Goal: Task Accomplishment & Management: Manage account settings

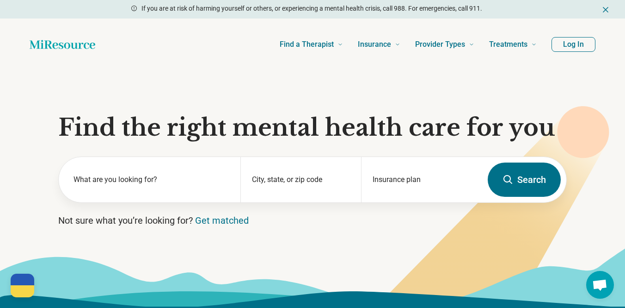
click at [539, 51] on button "Log In" at bounding box center [574, 44] width 44 height 15
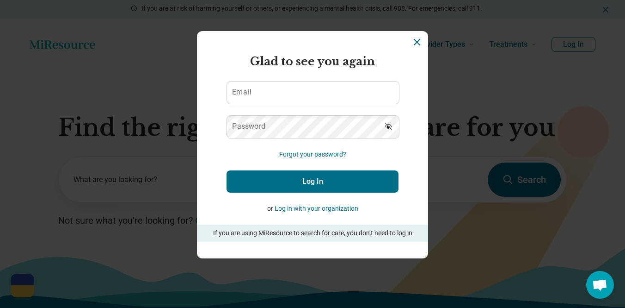
click at [1, 124] on div "Miresource logo Glad to see you again Email Password Forgot your password? Log …" at bounding box center [312, 154] width 625 height 308
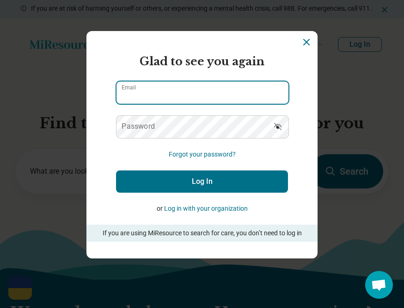
click at [156, 93] on input "Email" at bounding box center [203, 92] width 172 height 22
click at [156, 94] on input "Email" at bounding box center [203, 92] width 172 height 22
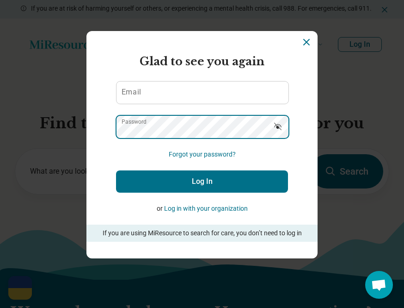
click at [144, 120] on div "Password" at bounding box center [202, 126] width 172 height 23
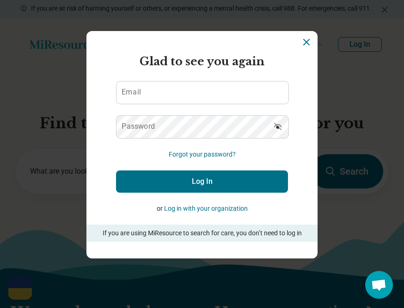
click at [137, 92] on label "Email" at bounding box center [131, 91] width 19 height 7
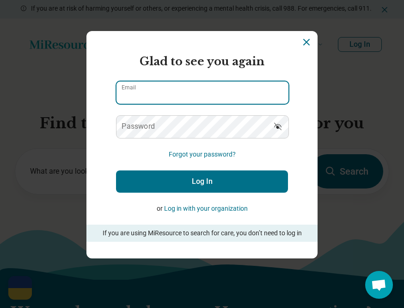
click at [137, 92] on input "Email" at bounding box center [203, 92] width 172 height 22
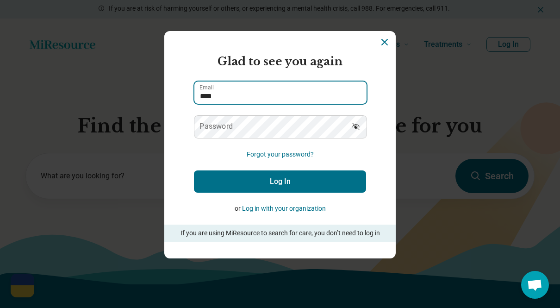
click at [227, 93] on input "****" at bounding box center [280, 92] width 172 height 22
drag, startPoint x: 232, startPoint y: 86, endPoint x: 230, endPoint y: 95, distance: 8.9
click at [232, 86] on input "****" at bounding box center [280, 92] width 172 height 22
click at [229, 98] on input "****" at bounding box center [280, 92] width 172 height 22
type input "**********"
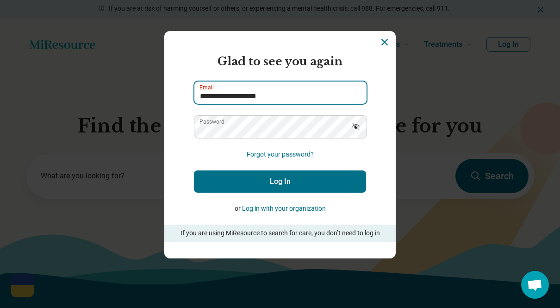
click at [194, 170] on button "Log In" at bounding box center [280, 181] width 172 height 22
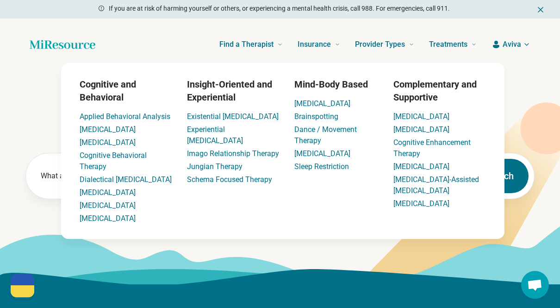
click at [503, 45] on span "Aviva" at bounding box center [511, 44] width 18 height 11
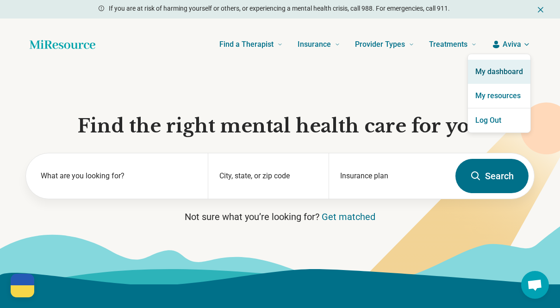
click at [495, 73] on link "My dashboard" at bounding box center [499, 72] width 62 height 24
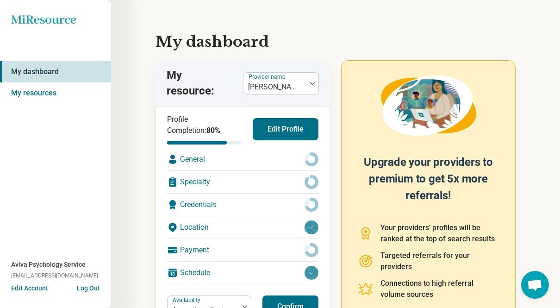
scroll to position [80, 0]
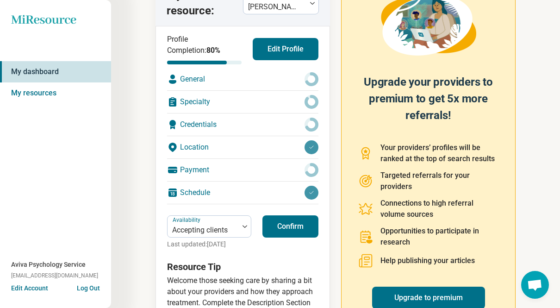
click at [271, 228] on button "Confirm" at bounding box center [290, 226] width 56 height 22
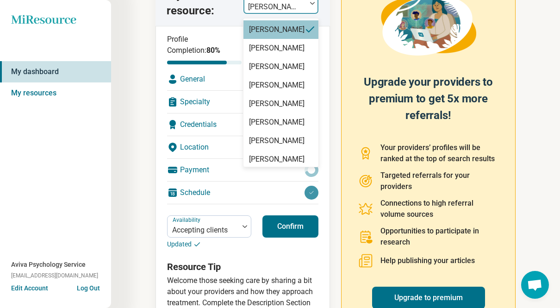
click at [286, 4] on div at bounding box center [274, 6] width 55 height 13
click at [272, 57] on div "[PERSON_NAME]" at bounding box center [280, 48] width 75 height 18
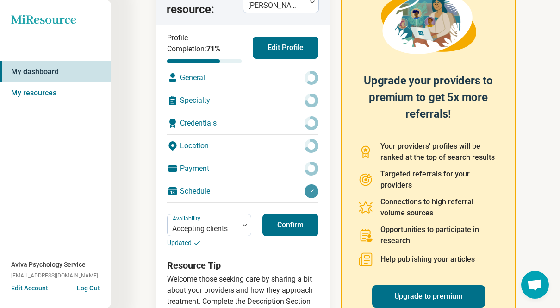
scroll to position [85, 0]
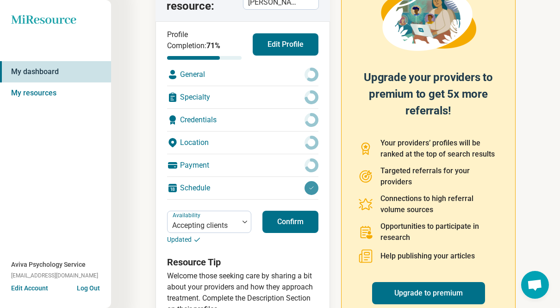
click at [295, 225] on button "Confirm" at bounding box center [290, 221] width 56 height 22
click at [281, 5] on div at bounding box center [274, 2] width 55 height 13
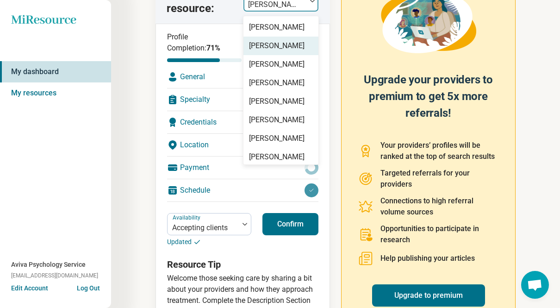
click at [280, 51] on div "[PERSON_NAME]" at bounding box center [276, 45] width 55 height 11
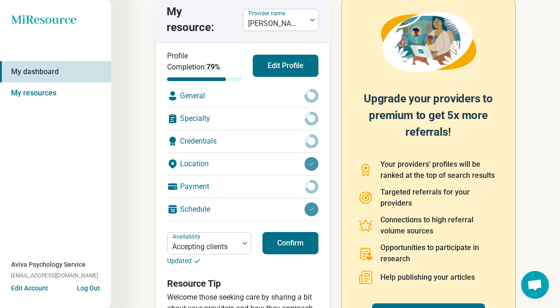
scroll to position [94, 0]
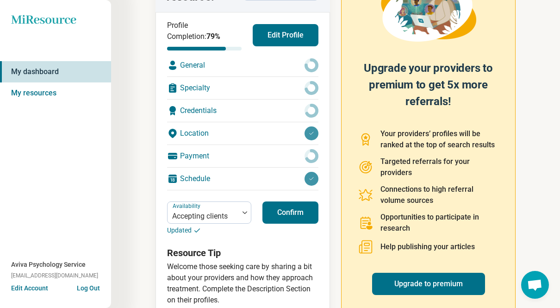
click at [283, 204] on button "Confirm" at bounding box center [290, 212] width 56 height 22
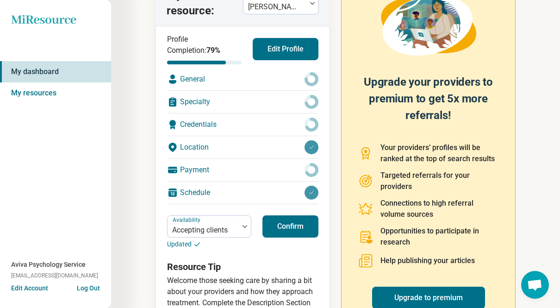
scroll to position [79, 0]
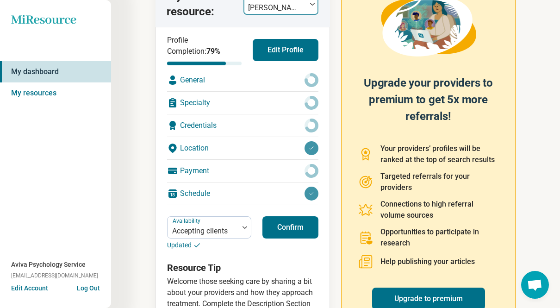
click at [293, 5] on div at bounding box center [274, 7] width 55 height 13
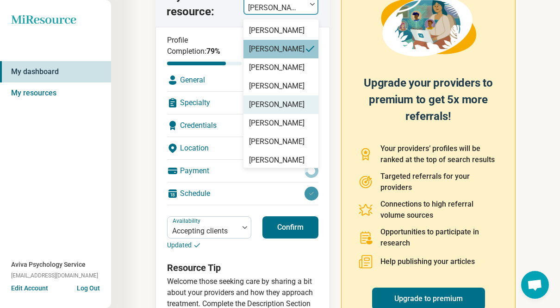
scroll to position [52, 0]
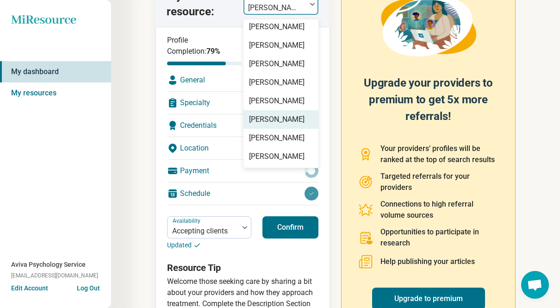
click at [272, 131] on div "[PERSON_NAME]" at bounding box center [280, 138] width 75 height 18
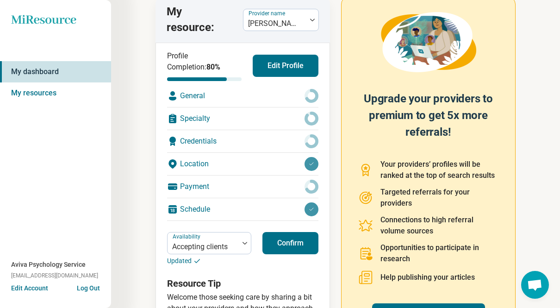
scroll to position [84, 0]
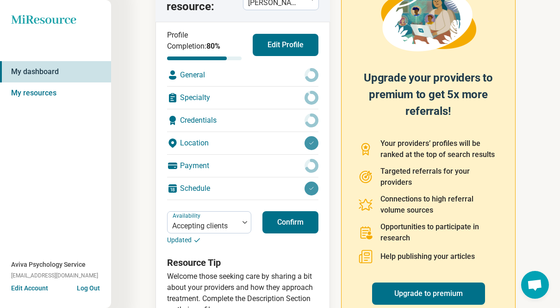
click at [280, 228] on button "Confirm" at bounding box center [290, 222] width 56 height 22
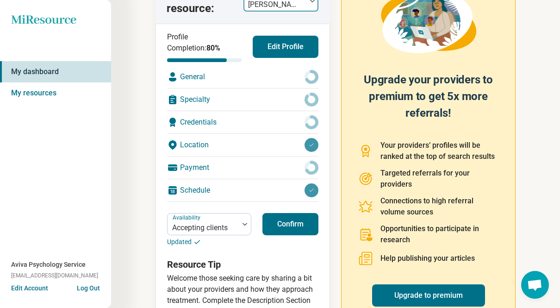
click at [263, 0] on div at bounding box center [274, 4] width 55 height 13
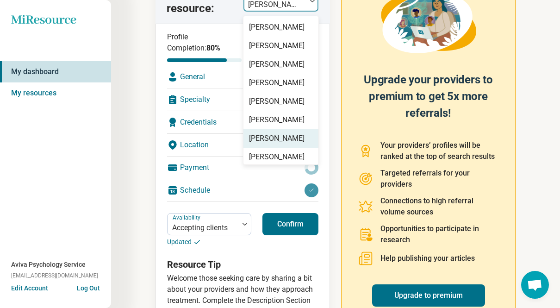
click at [265, 144] on div "[PERSON_NAME]" at bounding box center [276, 138] width 55 height 11
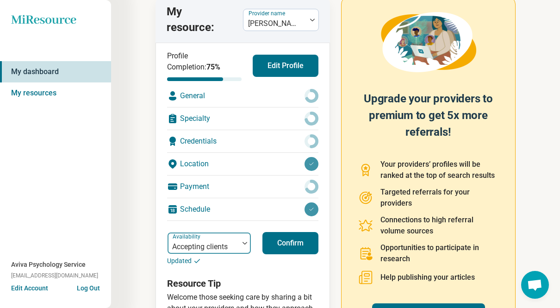
scroll to position [118, 0]
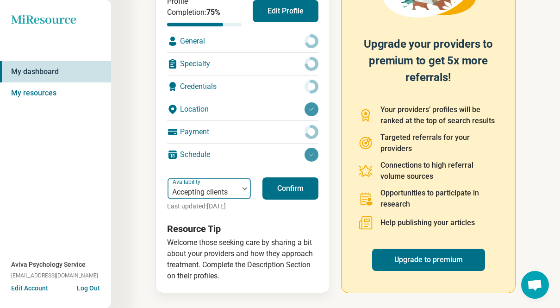
click at [191, 184] on label "Availability" at bounding box center [187, 182] width 30 height 6
click at [275, 232] on h3 "Resource Tip" at bounding box center [242, 228] width 151 height 13
click at [272, 182] on button "Confirm" at bounding box center [290, 188] width 56 height 22
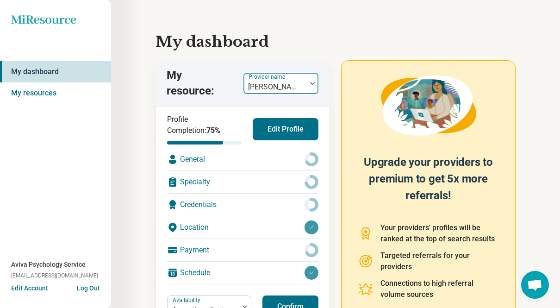
click at [271, 85] on div at bounding box center [274, 86] width 55 height 13
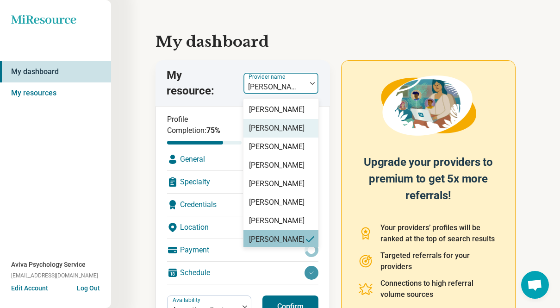
click at [270, 134] on div "[PERSON_NAME]" at bounding box center [276, 128] width 55 height 11
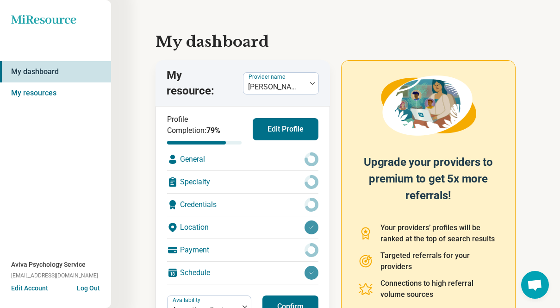
scroll to position [118, 0]
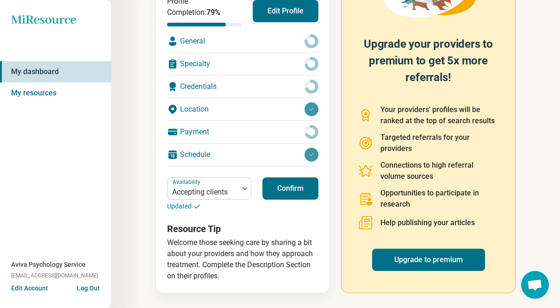
click at [258, 222] on h3 "Resource Tip" at bounding box center [242, 228] width 151 height 13
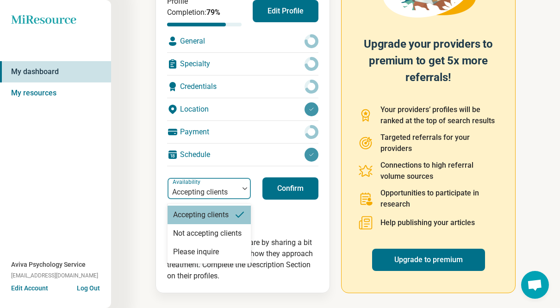
click at [229, 189] on div at bounding box center [203, 191] width 64 height 13
click at [277, 221] on div "Profile Completion: 79 % Edit Profile General Specialty Credentials Location Pa…" at bounding box center [242, 138] width 151 height 285
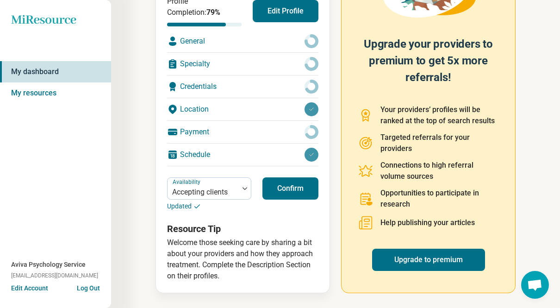
click at [283, 190] on button "Confirm" at bounding box center [290, 188] width 56 height 22
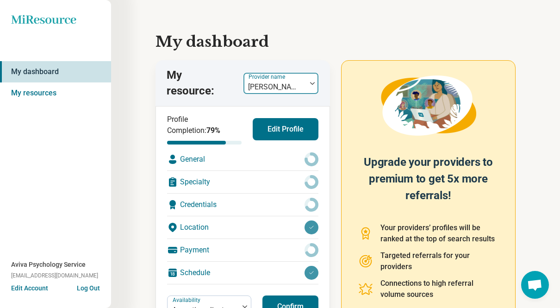
click at [271, 75] on label "Provider name" at bounding box center [267, 77] width 38 height 6
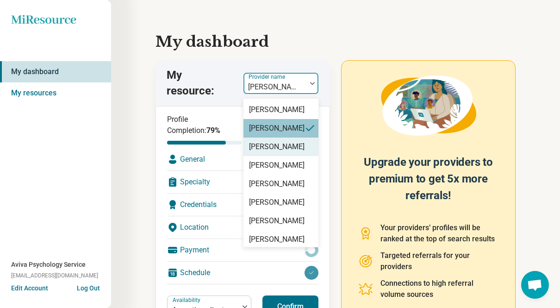
click at [280, 152] on div "[PERSON_NAME]" at bounding box center [276, 146] width 55 height 11
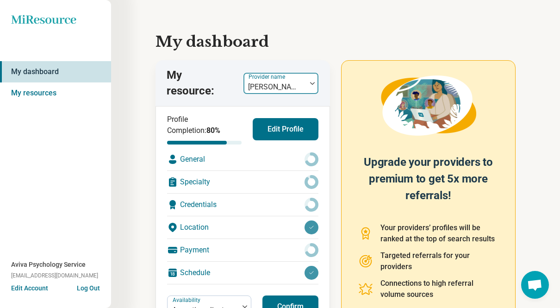
click at [271, 74] on label "Provider name" at bounding box center [267, 77] width 38 height 6
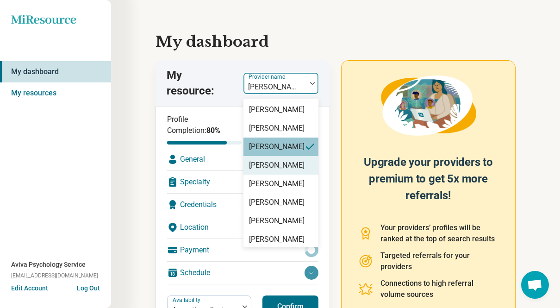
click at [271, 171] on div "[PERSON_NAME]" at bounding box center [276, 165] width 55 height 11
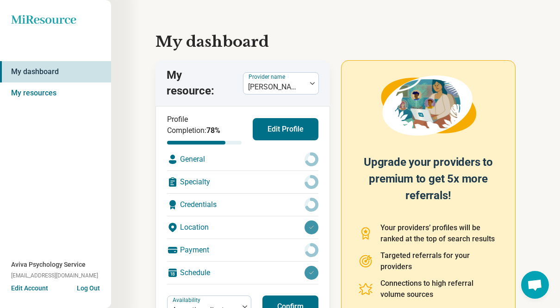
scroll to position [118, 0]
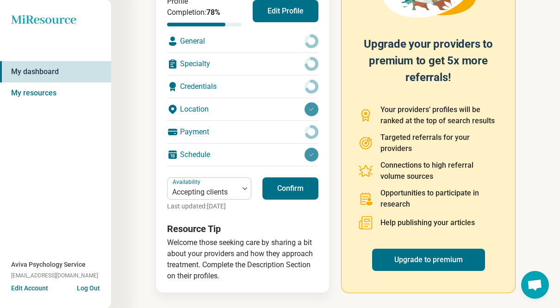
click at [283, 186] on button "Confirm" at bounding box center [290, 188] width 56 height 22
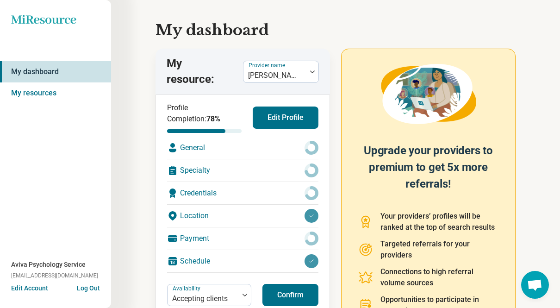
scroll to position [0, 0]
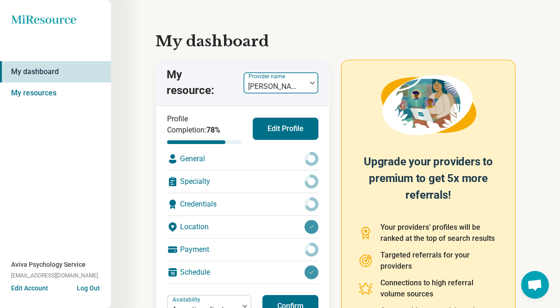
click at [268, 80] on div at bounding box center [274, 86] width 55 height 13
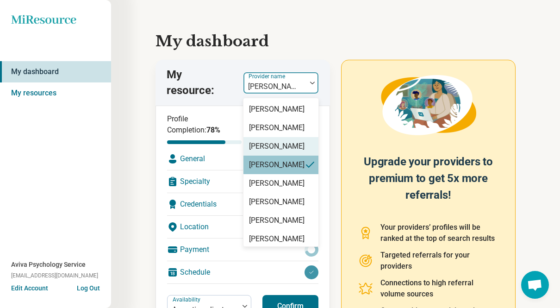
scroll to position [26, 0]
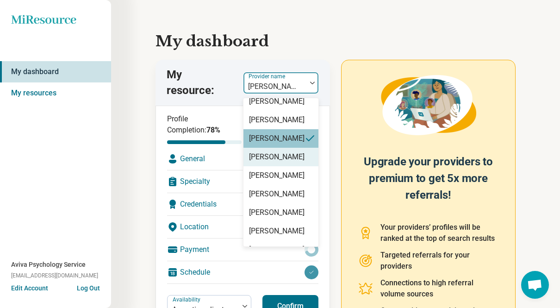
click at [266, 162] on div "[PERSON_NAME]" at bounding box center [276, 156] width 55 height 11
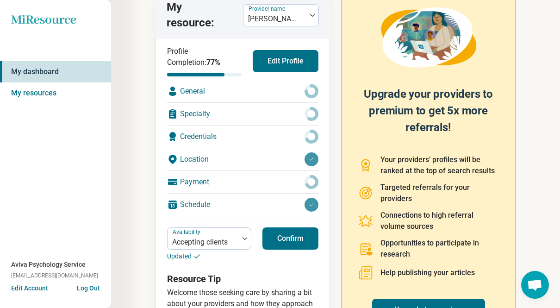
scroll to position [92, 0]
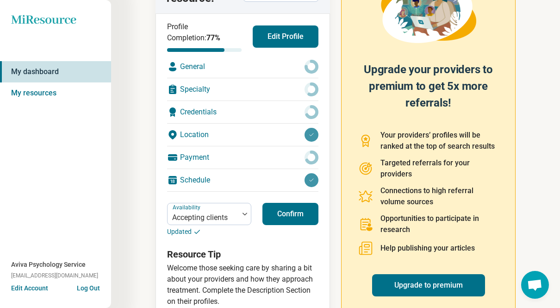
click at [281, 210] on button "Confirm" at bounding box center [290, 214] width 56 height 22
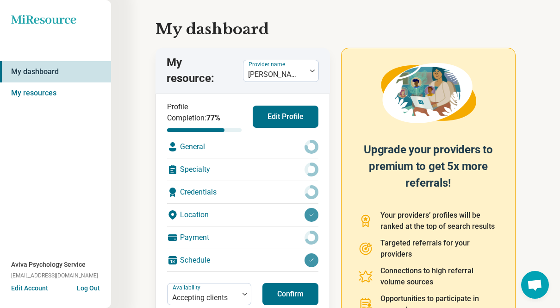
scroll to position [6, 0]
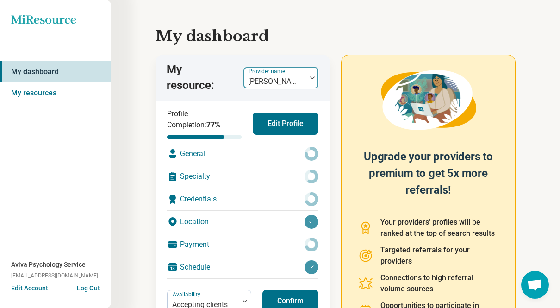
click at [275, 74] on label "Provider name" at bounding box center [267, 71] width 38 height 6
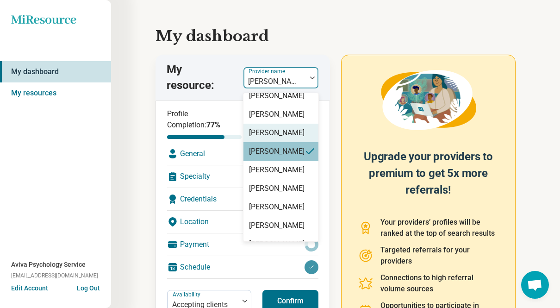
scroll to position [27, 0]
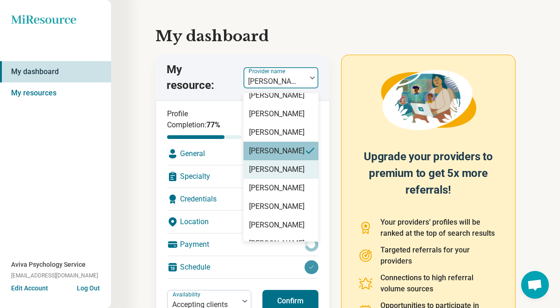
click at [273, 175] on div "[PERSON_NAME]" at bounding box center [276, 169] width 55 height 11
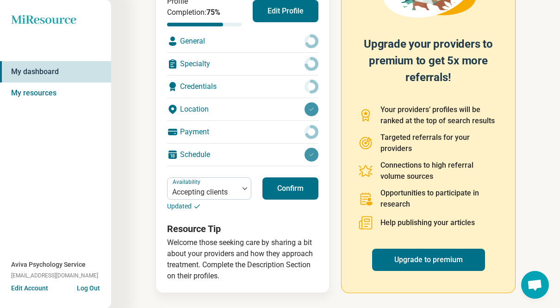
click at [271, 192] on button "Confirm" at bounding box center [290, 188] width 56 height 22
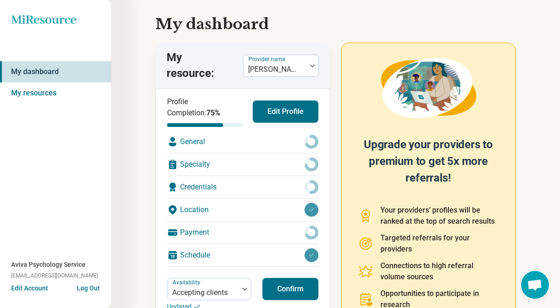
scroll to position [0, 0]
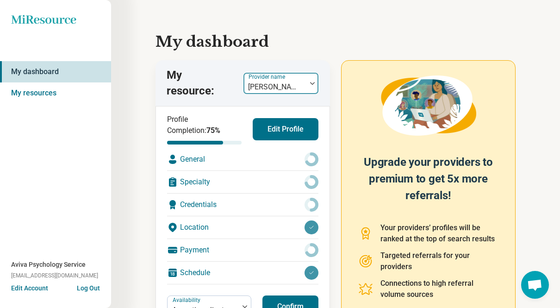
click at [270, 77] on label "Provider name" at bounding box center [267, 77] width 38 height 6
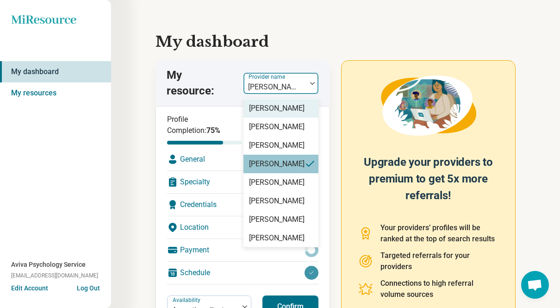
scroll to position [41, 0]
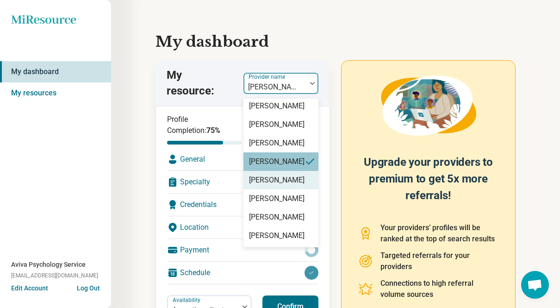
click at [270, 185] on div "[PERSON_NAME]" at bounding box center [276, 179] width 55 height 11
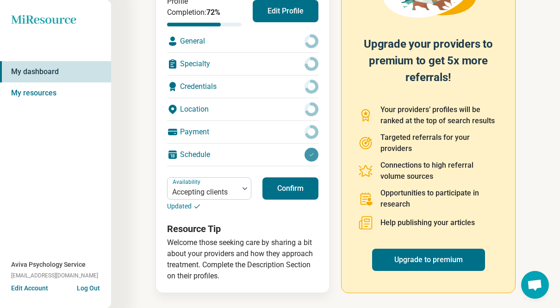
click at [275, 188] on button "Confirm" at bounding box center [290, 188] width 56 height 22
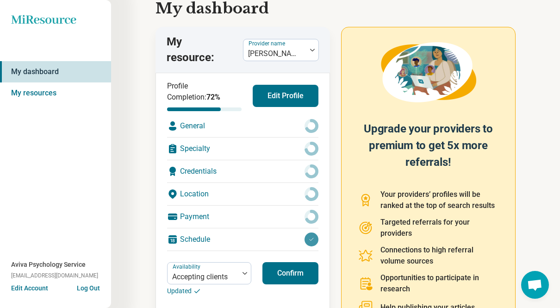
scroll to position [25, 0]
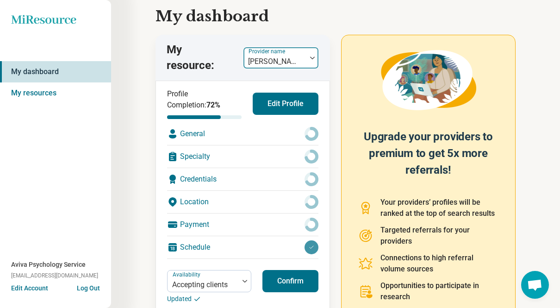
click at [276, 52] on label "Provider name" at bounding box center [267, 51] width 38 height 6
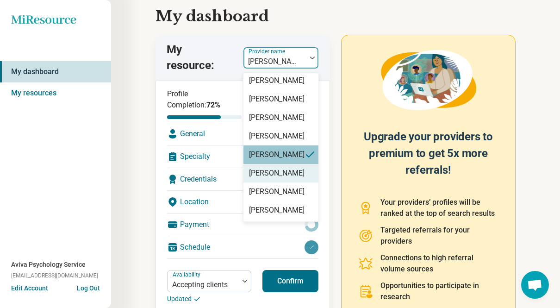
scroll to position [52, 0]
click at [263, 176] on div "[PERSON_NAME]" at bounding box center [276, 172] width 55 height 11
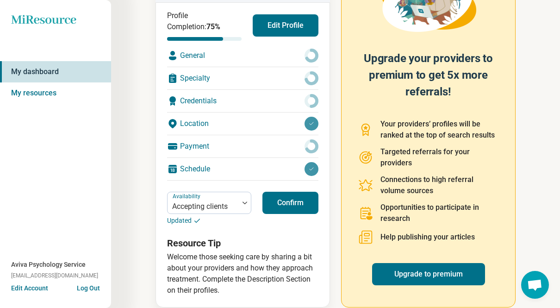
scroll to position [112, 0]
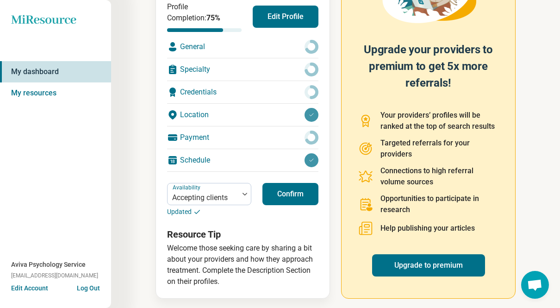
click at [288, 196] on button "Confirm" at bounding box center [290, 194] width 56 height 22
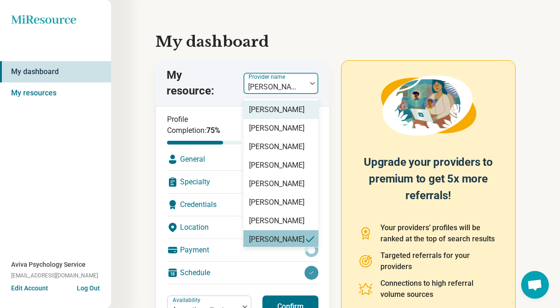
click at [258, 82] on div at bounding box center [274, 86] width 55 height 13
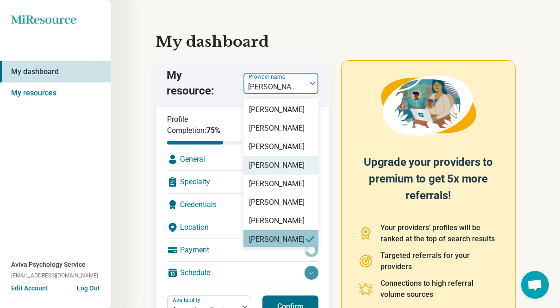
scroll to position [52, 0]
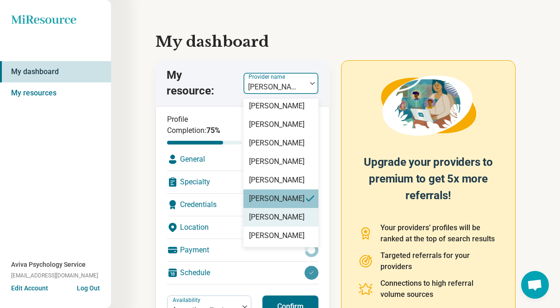
click at [274, 220] on div "[PERSON_NAME]" at bounding box center [276, 216] width 55 height 11
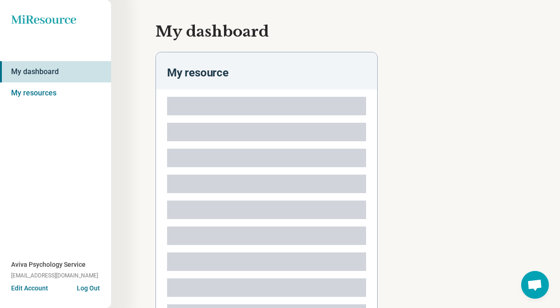
scroll to position [118, 0]
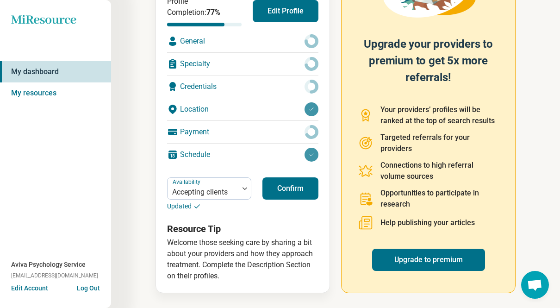
click at [285, 196] on button "Confirm" at bounding box center [290, 188] width 56 height 22
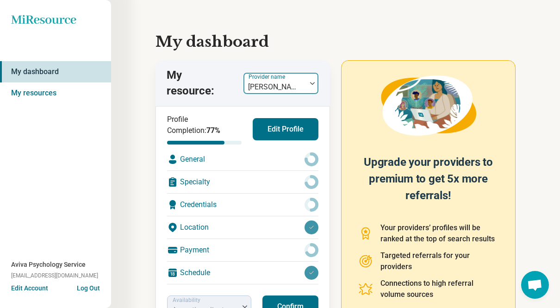
click at [273, 81] on div at bounding box center [274, 86] width 55 height 13
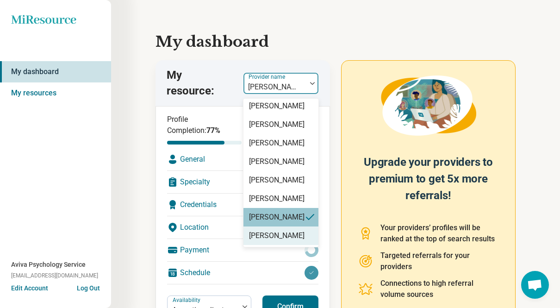
click at [267, 234] on div "[PERSON_NAME]" at bounding box center [276, 235] width 55 height 11
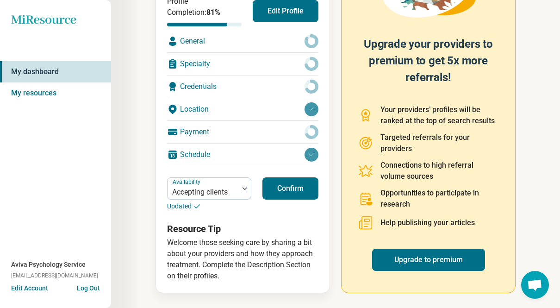
click at [285, 186] on button "Confirm" at bounding box center [290, 188] width 56 height 22
